Goal: Information Seeking & Learning: Check status

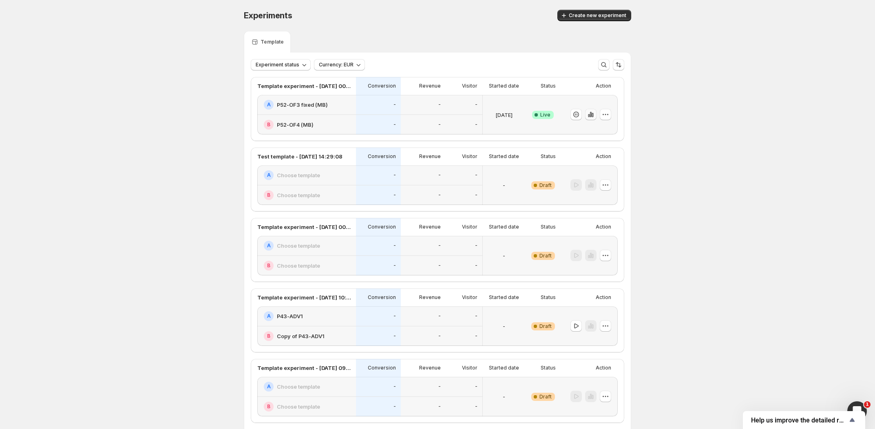
click at [595, 113] on icon "button" at bounding box center [591, 115] width 8 height 8
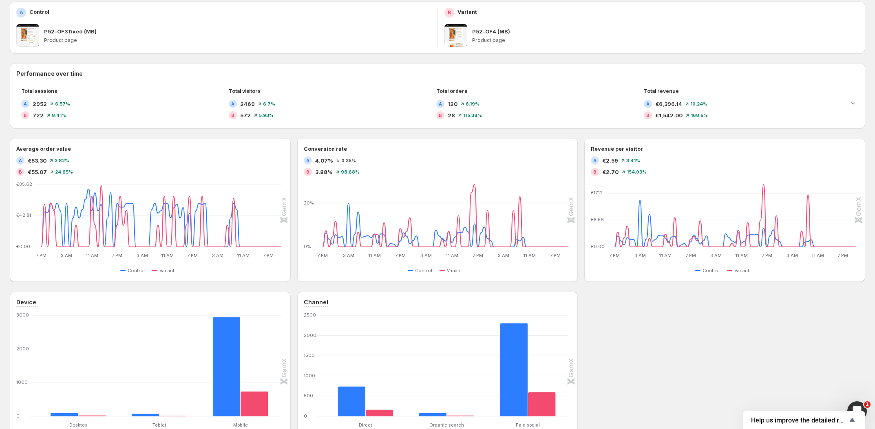
scroll to position [127, 0]
click at [294, 202] on div "Average order value A €53.30 3.82 % B €55.07 24.65 % 7 PM 7 PM 3 AM 3 AM 11 AM …" at bounding box center [438, 209] width 856 height 144
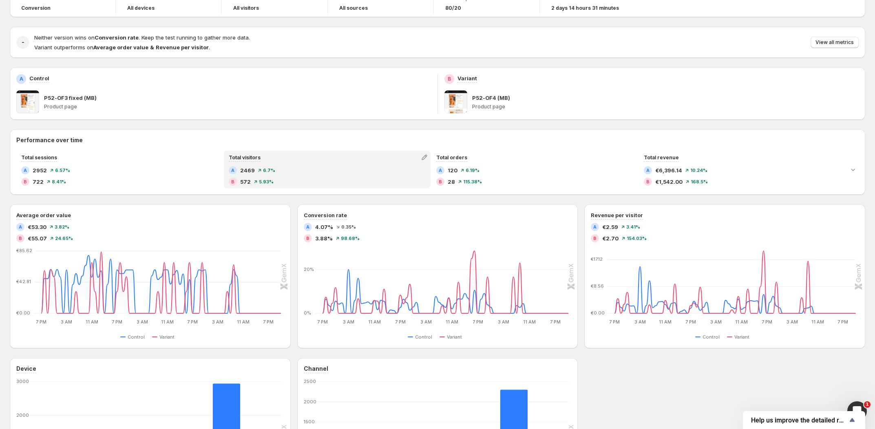
scroll to position [53, 0]
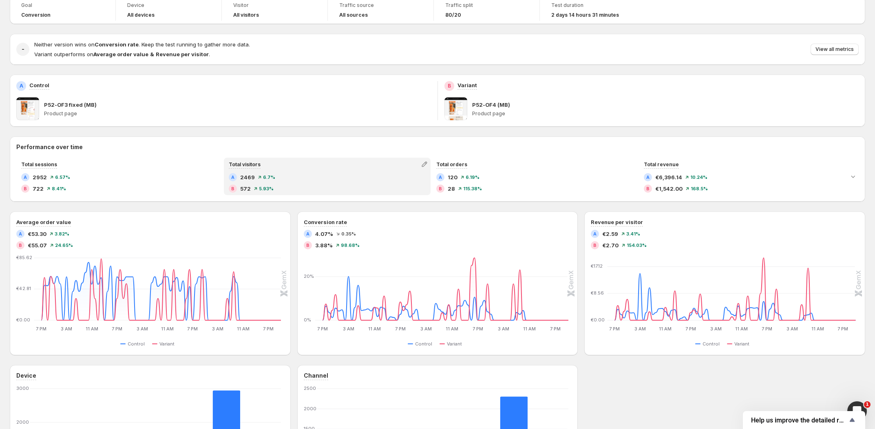
click at [301, 166] on div "Total visitors" at bounding box center [327, 164] width 205 height 11
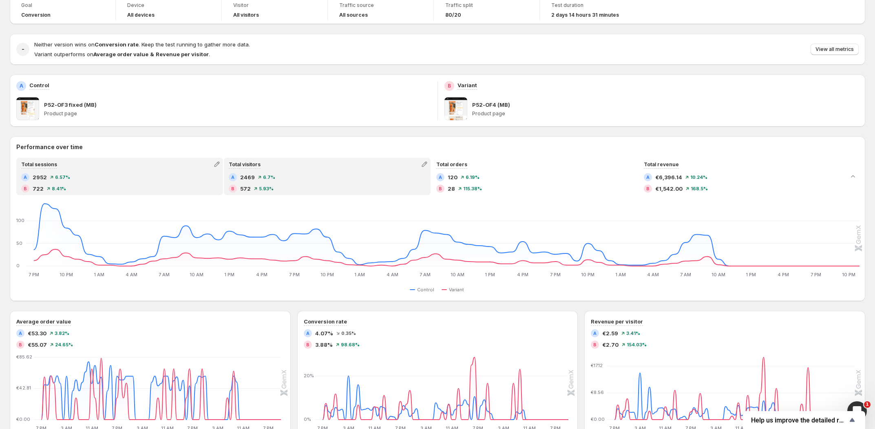
click at [193, 181] on div "A 2952 6.57 %" at bounding box center [119, 177] width 197 height 8
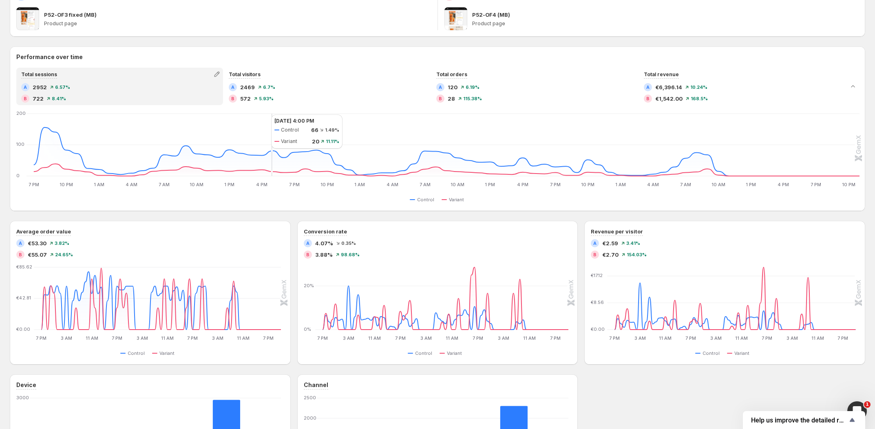
scroll to position [0, 0]
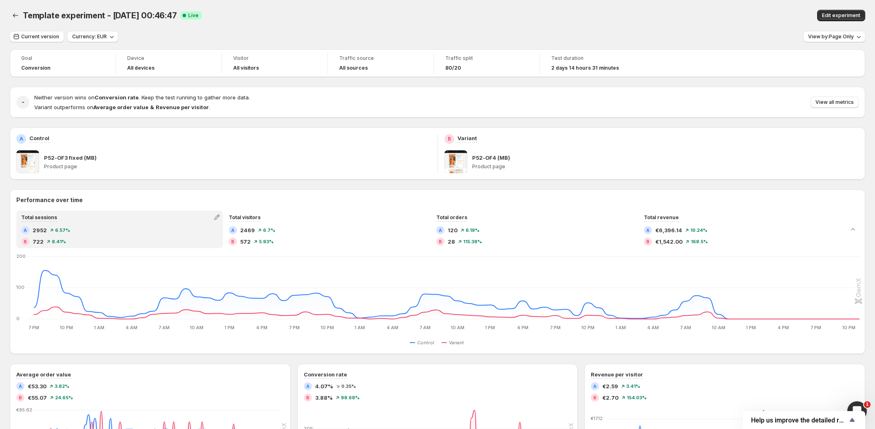
click at [257, 183] on div "Goal Conversion Device All devices Visitor All visitors Traffic source All sour…" at bounding box center [438, 363] width 856 height 629
click at [401, 129] on div "A Control P52-OF3 fixed (MB) Product page" at bounding box center [224, 154] width 428 height 52
click at [401, 128] on div "A Control P52-OF3 fixed (MB) Product page" at bounding box center [224, 154] width 428 height 52
click at [378, 121] on div "Goal Conversion Device All devices Visitor All visitors Traffic source All sour…" at bounding box center [438, 363] width 856 height 629
click at [235, 126] on div "Goal Conversion Device All devices Visitor All visitors Traffic source All sour…" at bounding box center [438, 363] width 856 height 629
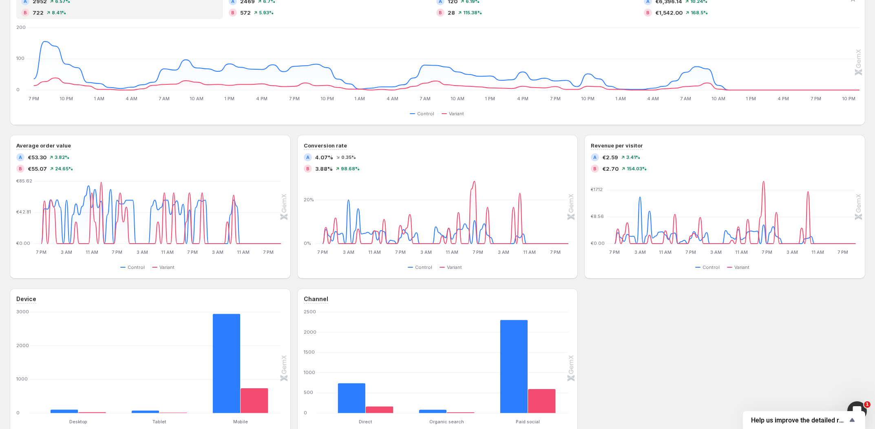
scroll to position [133, 0]
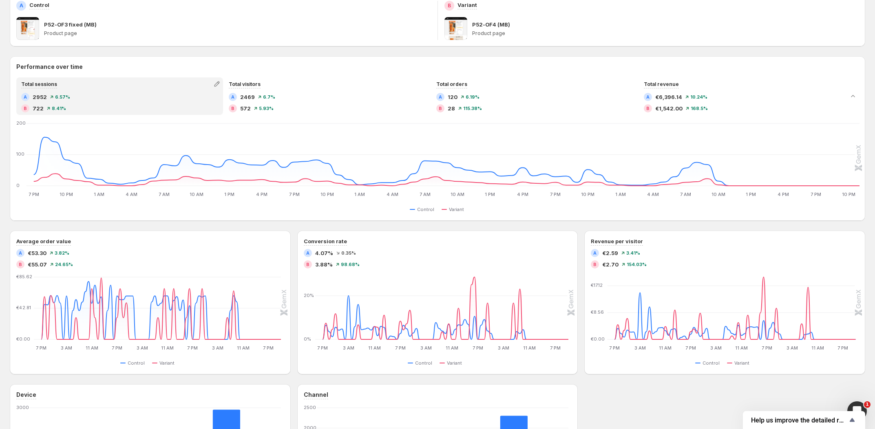
click at [295, 284] on div "Average order value A €53.30 3.82 % B €55.07 24.65 % 7 PM 7 PM 3 AM 3 AM 11 AM …" at bounding box center [438, 303] width 856 height 144
click at [245, 69] on h2 "Performance over time" at bounding box center [437, 67] width 843 height 8
